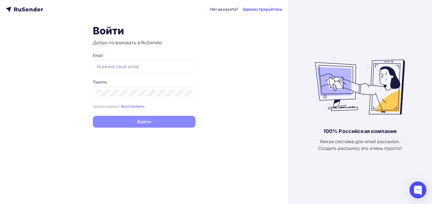
type input "[EMAIL_ADDRESS][DOMAIN_NAME]"
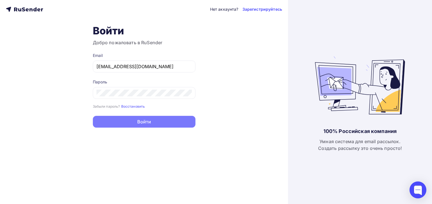
click at [132, 119] on button "Войти" at bounding box center [144, 122] width 103 height 12
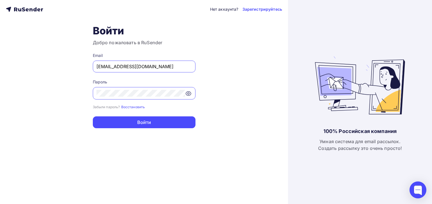
click at [237, 97] on div "Нет аккаунта? Зарегистрируйтесь Войти Добро пожаловать в RuSender Email [EMAIL_…" at bounding box center [144, 102] width 288 height 204
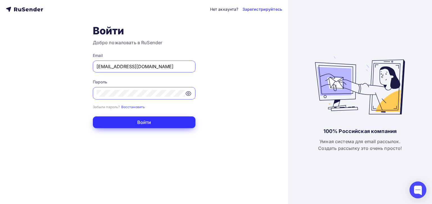
click at [143, 122] on button "Войти" at bounding box center [144, 122] width 103 height 12
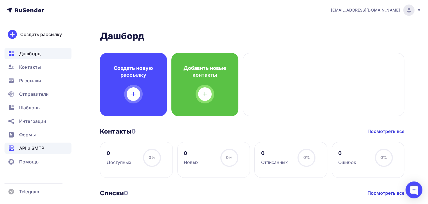
click at [37, 146] on span "API и SMTP" at bounding box center [31, 147] width 25 height 7
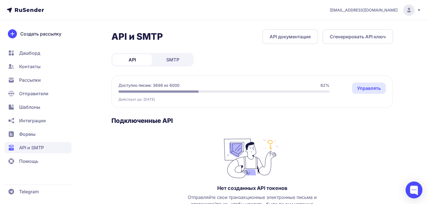
click at [168, 60] on span "SMTP" at bounding box center [172, 59] width 13 height 7
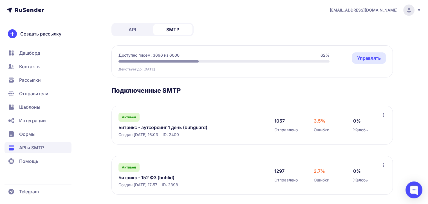
scroll to position [34, 0]
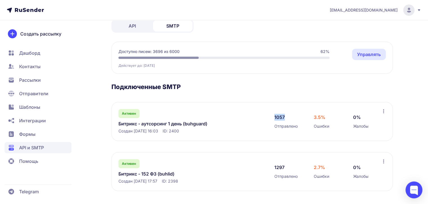
drag, startPoint x: 274, startPoint y: 115, endPoint x: 284, endPoint y: 117, distance: 10.4
click at [284, 117] on div "1057 Отправлено" at bounding box center [288, 121] width 28 height 15
click at [383, 110] on icon at bounding box center [383, 111] width 1 height 4
click at [147, 122] on link "Битрикс - аутсорсинг 1 день (buhguard)" at bounding box center [175, 123] width 115 height 7
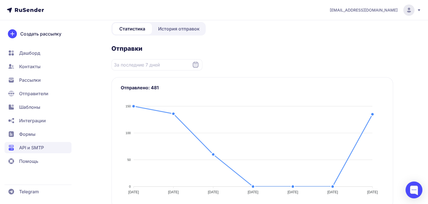
scroll to position [28, 0]
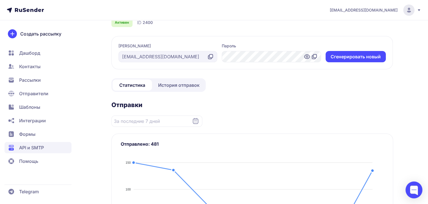
click at [187, 83] on span "История отправок" at bounding box center [178, 85] width 41 height 7
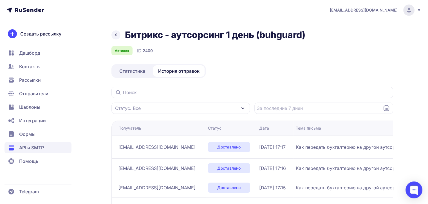
click at [130, 71] on span "Статистика" at bounding box center [132, 70] width 26 height 7
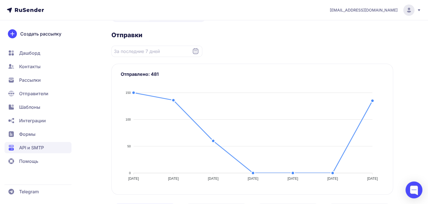
scroll to position [84, 0]
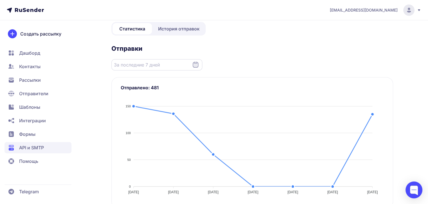
click at [183, 61] on input "Datepicker input" at bounding box center [156, 64] width 91 height 11
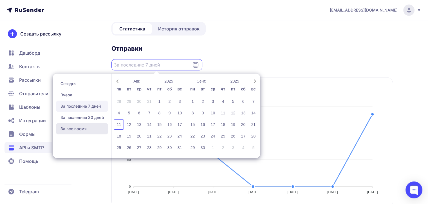
click at [81, 127] on span "За все время" at bounding box center [82, 128] width 52 height 11
type input "23.07.2025 - 11.08.2025"
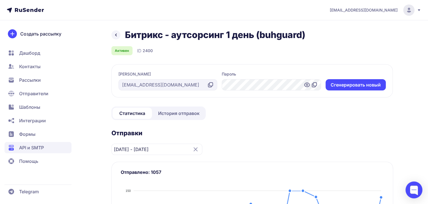
click at [116, 35] on icon at bounding box center [115, 34] width 7 height 7
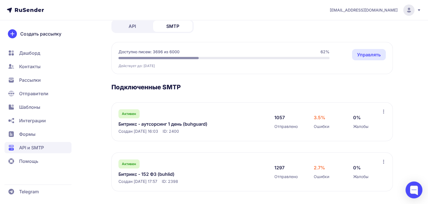
scroll to position [34, 0]
click at [166, 122] on link "Битрикс - аутсорсинг 1 день (buhguard)" at bounding box center [175, 123] width 115 height 7
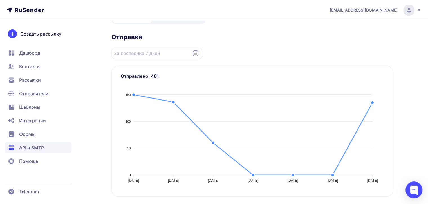
scroll to position [112, 0]
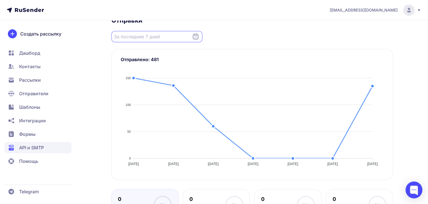
click at [157, 38] on input "Datepicker input" at bounding box center [156, 36] width 91 height 11
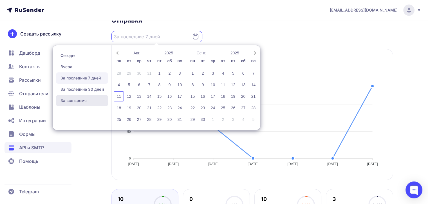
click at [75, 96] on span "За все время" at bounding box center [82, 100] width 52 height 11
type input "23.07.2025 - 11.08.2025"
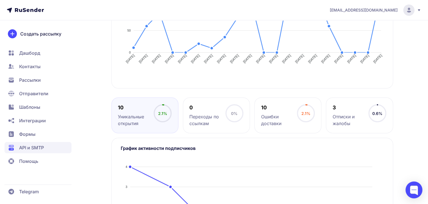
scroll to position [253, 0]
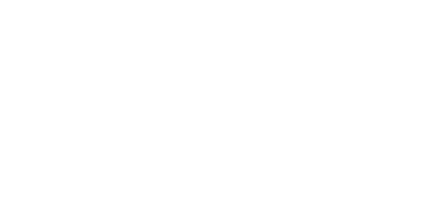
scroll to position [253, 0]
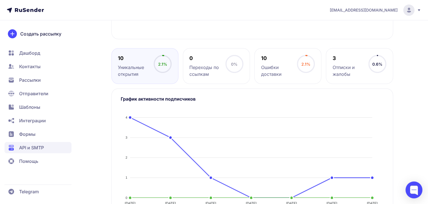
click at [95, 84] on div "Битрикс - аутсорсинг 1 день (buhguard) Активен ID 2400 Логин vika@buhguard.ru П…" at bounding box center [214, 0] width 405 height 449
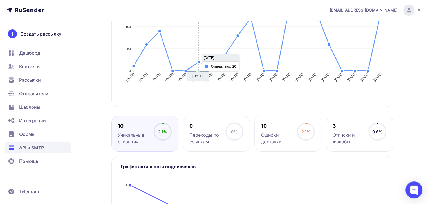
scroll to position [84, 0]
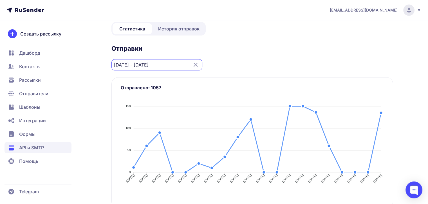
click at [148, 64] on input "[DATE] - [DATE]" at bounding box center [156, 64] width 91 height 11
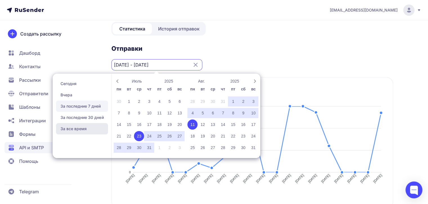
click at [76, 125] on span "За все время" at bounding box center [82, 128] width 52 height 11
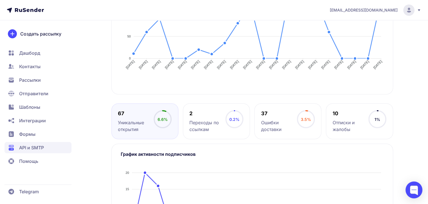
scroll to position [197, 0]
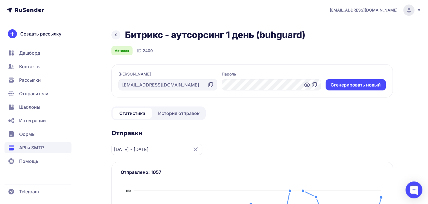
click at [114, 35] on icon at bounding box center [115, 34] width 7 height 7
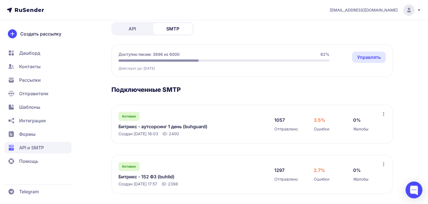
scroll to position [34, 0]
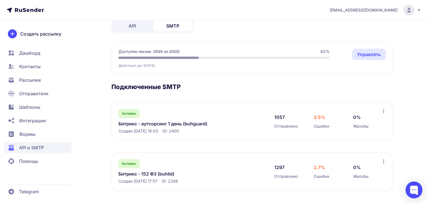
click at [155, 173] on link "Битрикс - 152 ФЗ (buhlid)" at bounding box center [175, 173] width 115 height 7
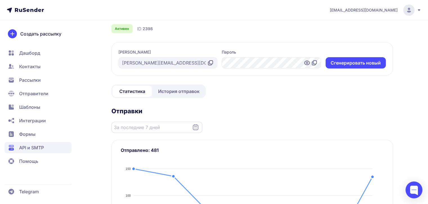
scroll to position [56, 0]
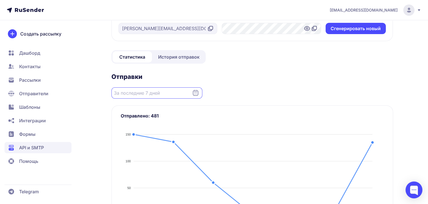
click at [164, 92] on input "Datepicker input" at bounding box center [156, 92] width 91 height 11
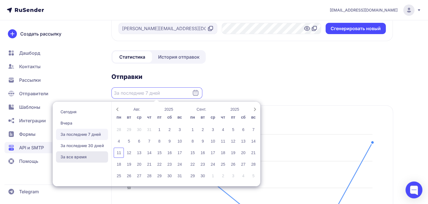
click at [74, 158] on span "За все время" at bounding box center [82, 156] width 52 height 11
type input "22.07.2025 - 11.08.2025"
